Goal: Task Accomplishment & Management: Use online tool/utility

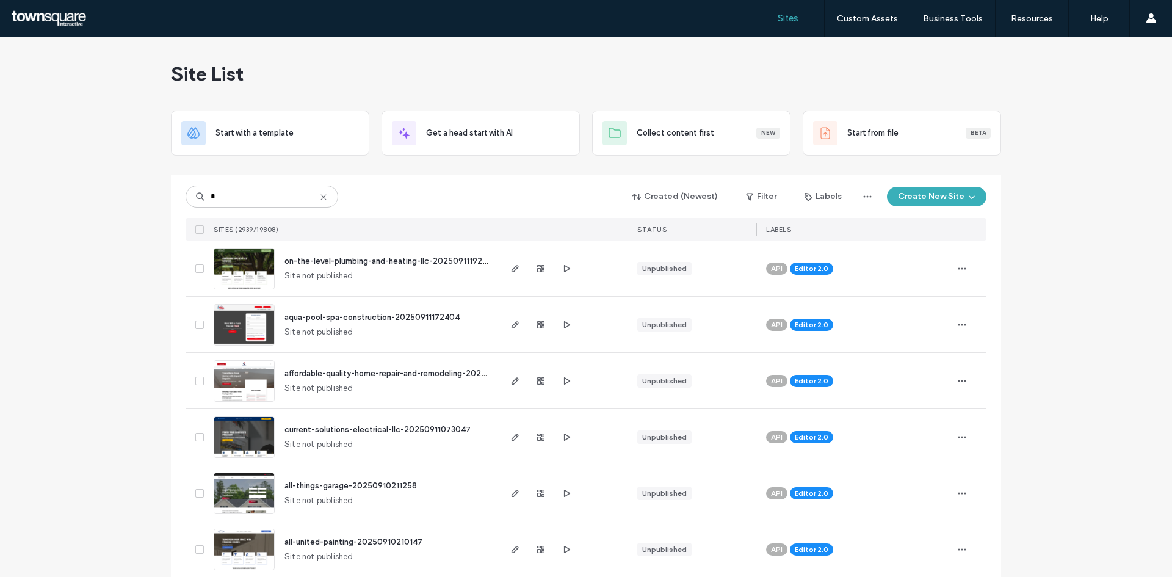
click at [248, 200] on input "*" at bounding box center [262, 197] width 153 height 22
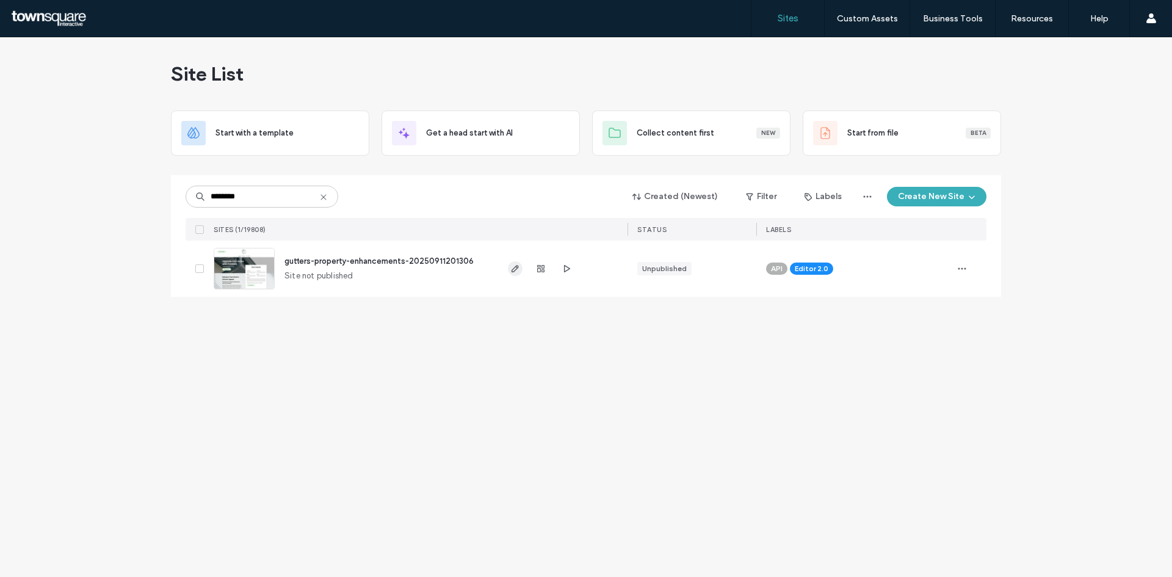
type input "********"
click at [518, 270] on icon "button" at bounding box center [515, 269] width 10 height 10
